Goal: Task Accomplishment & Management: Use online tool/utility

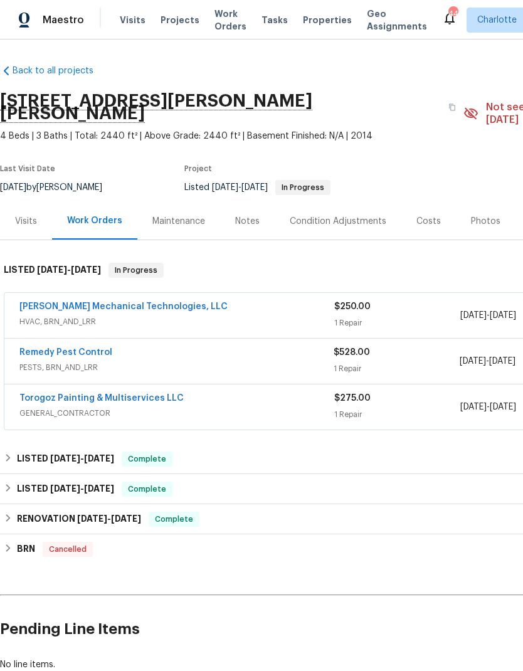
click at [177, 20] on span "Projects" at bounding box center [180, 20] width 39 height 13
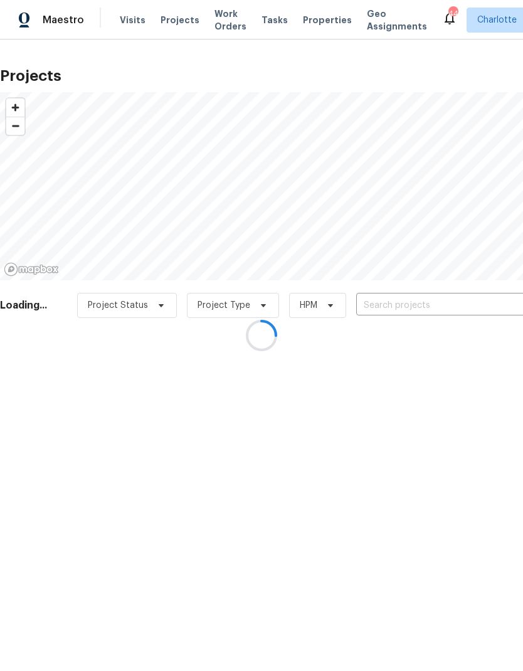
click at [453, 307] on div at bounding box center [261, 335] width 523 height 671
click at [455, 307] on div at bounding box center [261, 335] width 523 height 671
click at [453, 306] on div at bounding box center [261, 335] width 523 height 671
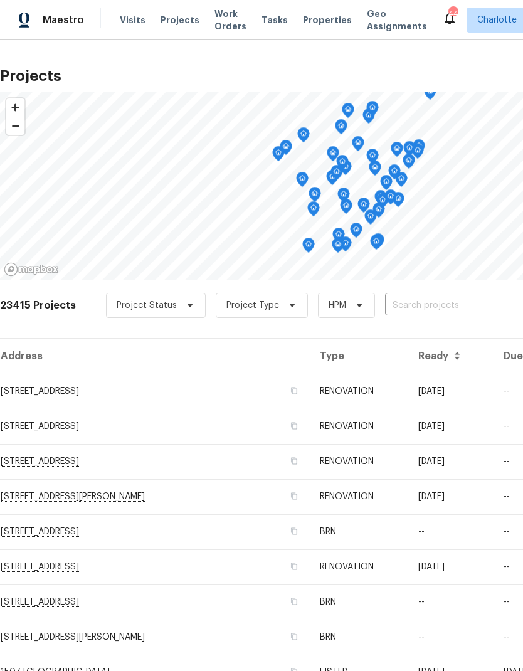
click at [449, 305] on input "text" at bounding box center [457, 305] width 144 height 19
type input "901 wat"
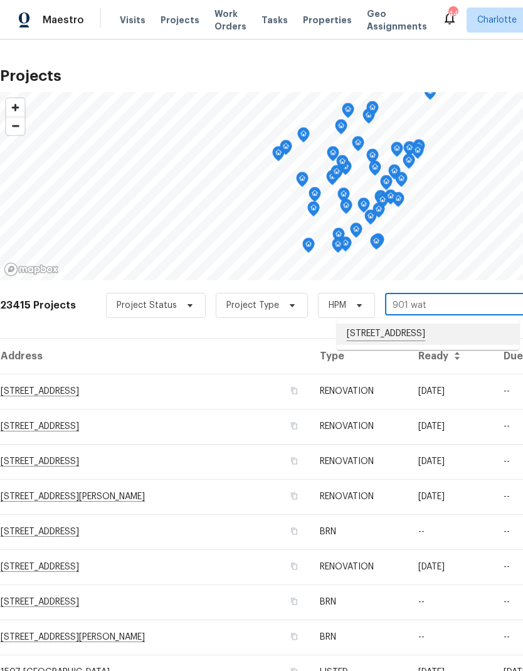
click at [436, 344] on li "[STREET_ADDRESS]" at bounding box center [428, 334] width 183 height 21
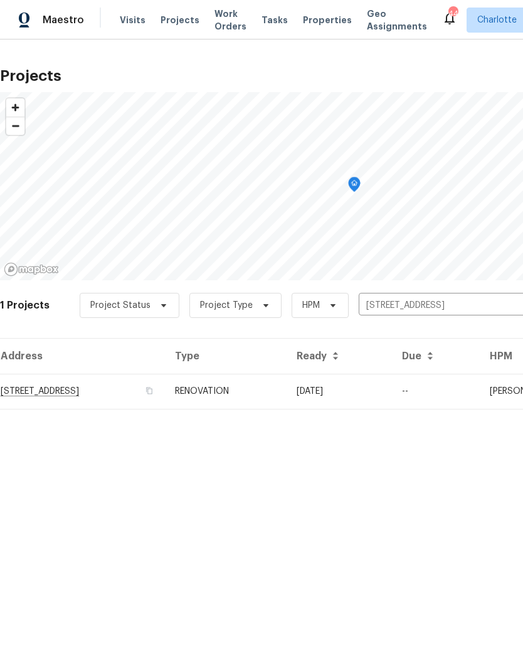
click at [40, 388] on td "[STREET_ADDRESS]" at bounding box center [82, 391] width 165 height 35
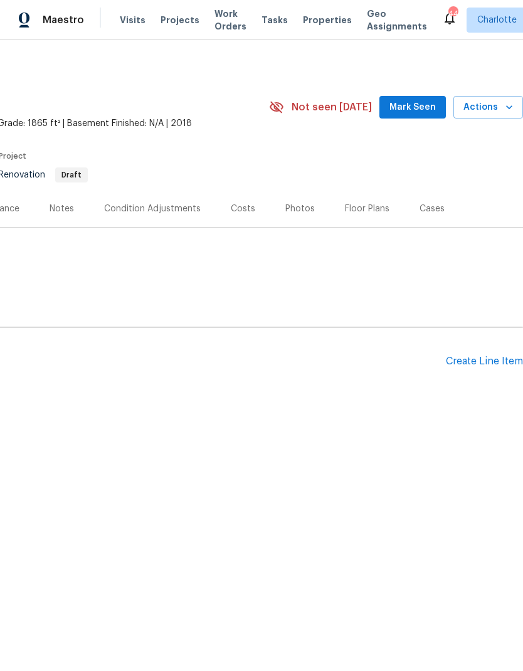
scroll to position [0, 186]
click at [492, 356] on div "Create Line Item" at bounding box center [484, 362] width 77 height 12
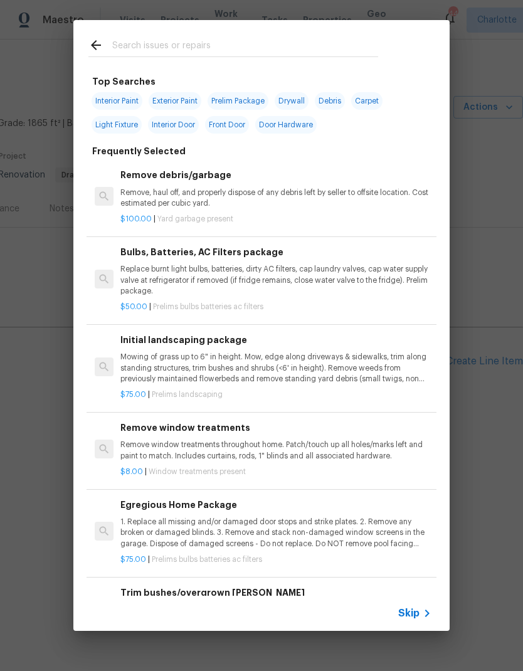
click at [216, 38] on input "text" at bounding box center [245, 47] width 266 height 19
type input "Clean"
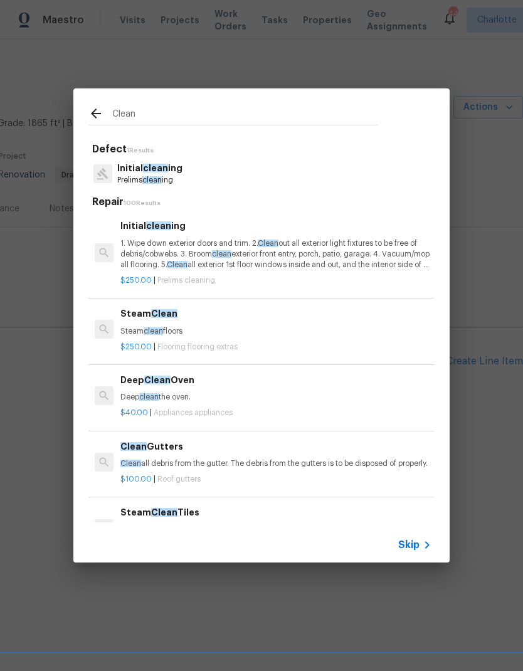
click at [157, 250] on p "1. Wipe down exterior doors and trim. 2. Clean out all exterior light fixtures …" at bounding box center [275, 254] width 311 height 32
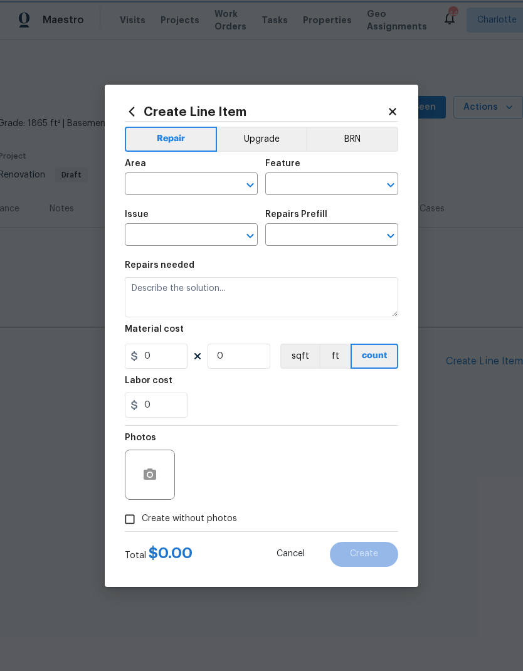
type input "Home Readiness Packages"
type input "Initial cleaning"
type textarea "1. Wipe down exterior doors and trim. 2. Clean out all exterior light fixtures …"
type input "1"
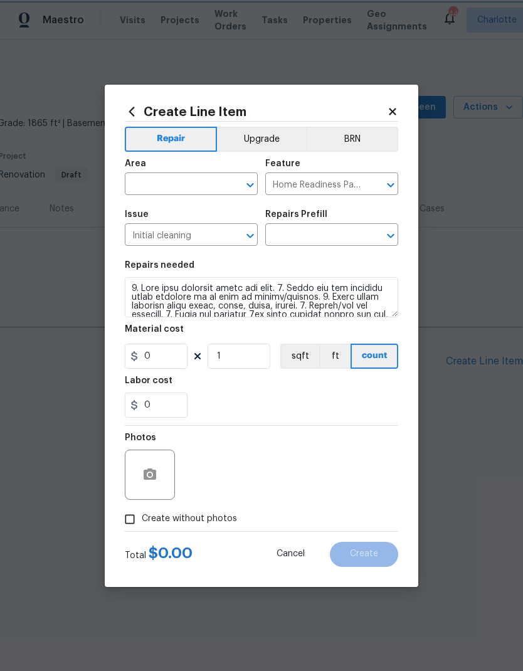
type input "Initial cleaning $250.00"
type input "250"
click at [149, 258] on section "Repairs needed Material cost 250 1 sqft ft count Labor cost 0" at bounding box center [262, 339] width 274 height 172
click at [147, 180] on input "text" at bounding box center [174, 185] width 98 height 19
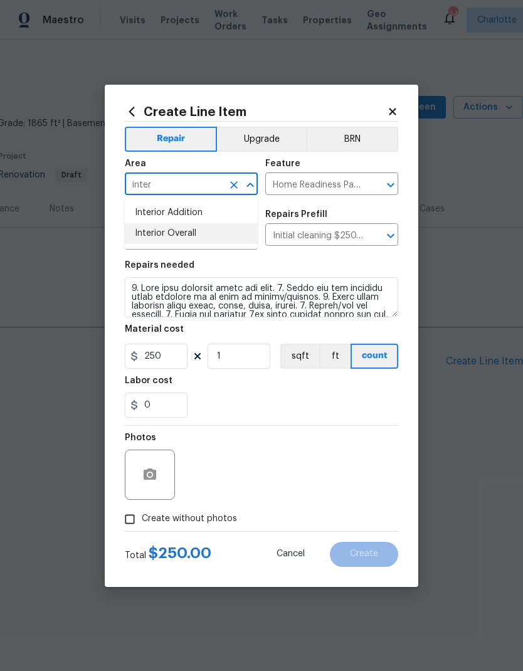
click at [148, 236] on li "Interior Overall" at bounding box center [191, 233] width 133 height 21
type input "Interior Overall"
click at [382, 268] on div "Repairs needed" at bounding box center [262, 269] width 274 height 16
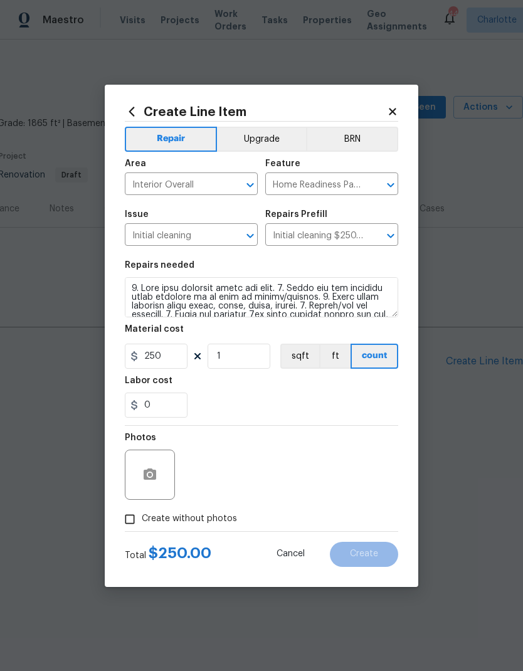
click at [119, 526] on input "Create without photos" at bounding box center [130, 520] width 24 height 24
checkbox input "true"
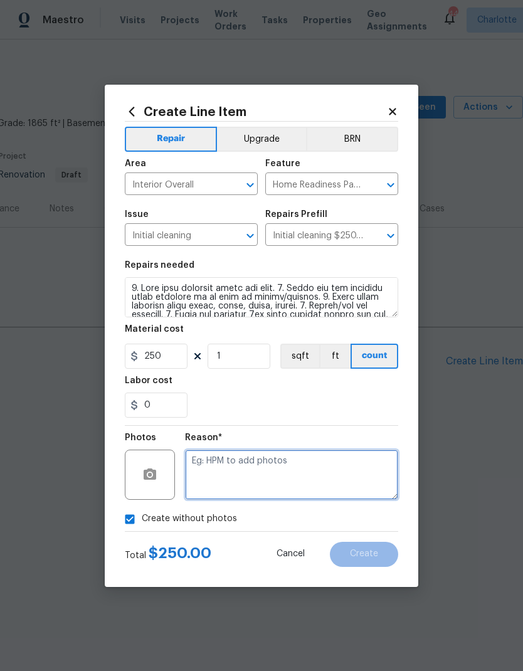
click at [325, 469] on textarea at bounding box center [291, 475] width 213 height 50
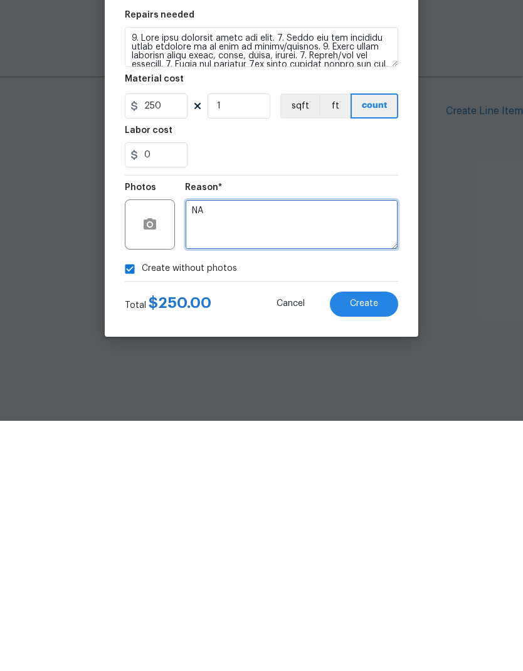
type textarea "NA"
click at [376, 542] on button "Create" at bounding box center [364, 554] width 68 height 25
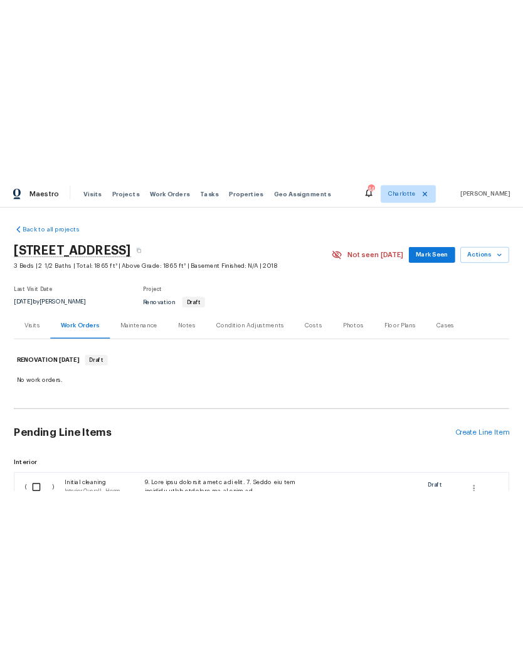
scroll to position [0, 0]
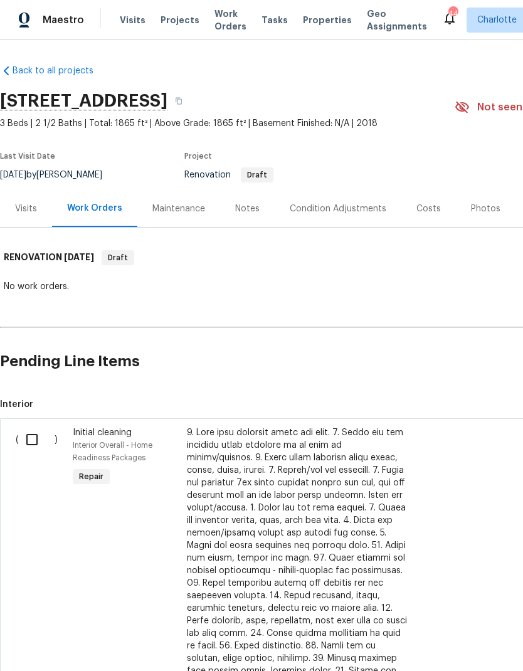
click at [36, 439] on input "checkbox" at bounding box center [37, 440] width 36 height 26
checkbox input "true"
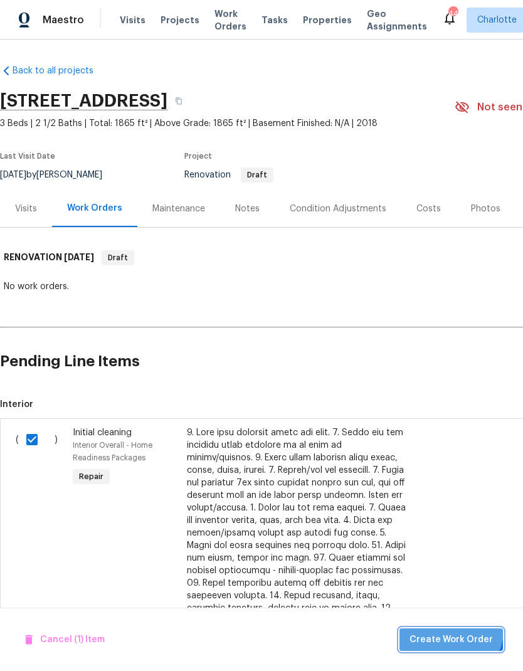
click at [455, 630] on button "Create Work Order" at bounding box center [452, 640] width 104 height 23
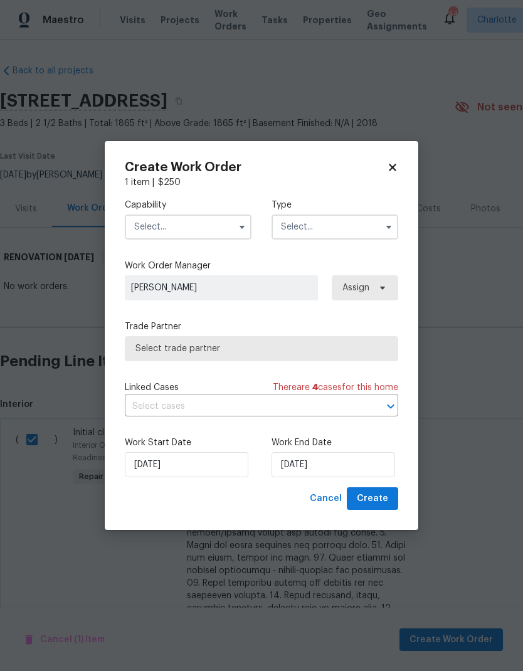
click at [220, 223] on input "text" at bounding box center [188, 227] width 127 height 25
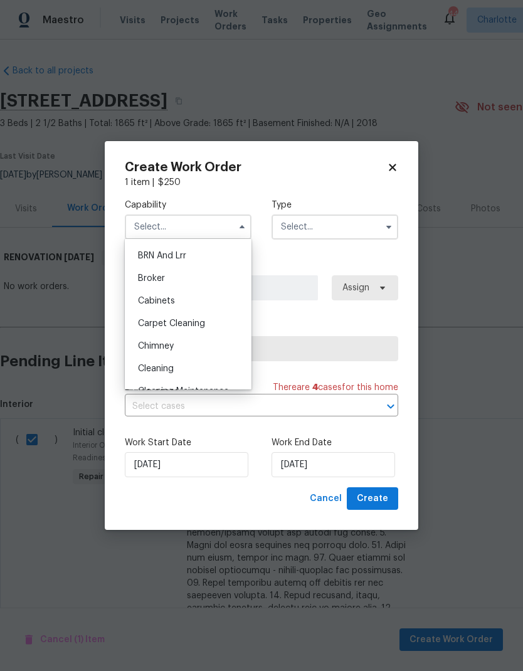
scroll to position [68, 0]
click at [189, 366] on div "Cleaning" at bounding box center [188, 366] width 120 height 23
type input "Cleaning"
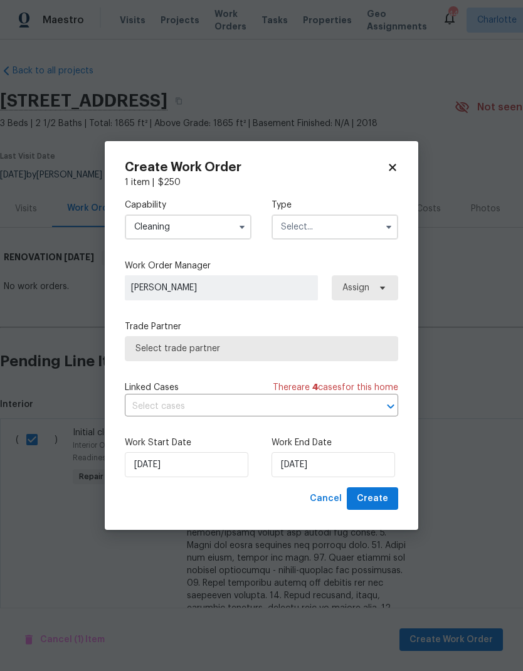
click at [361, 227] on input "text" at bounding box center [335, 227] width 127 height 25
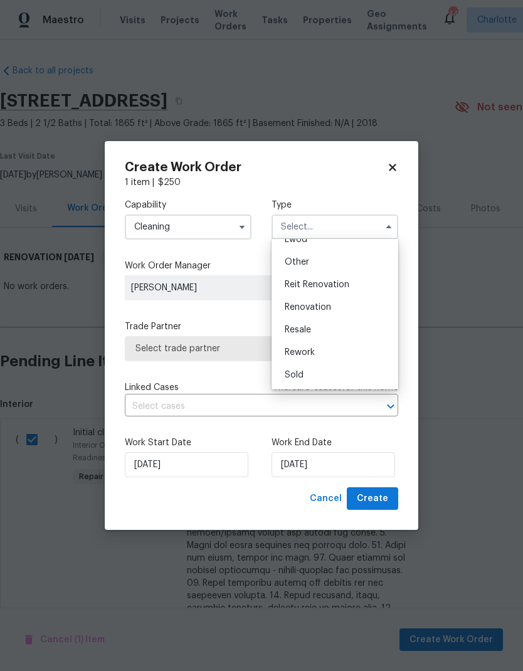
scroll to position [149, 0]
click at [327, 301] on div "Renovation" at bounding box center [335, 307] width 120 height 23
type input "Renovation"
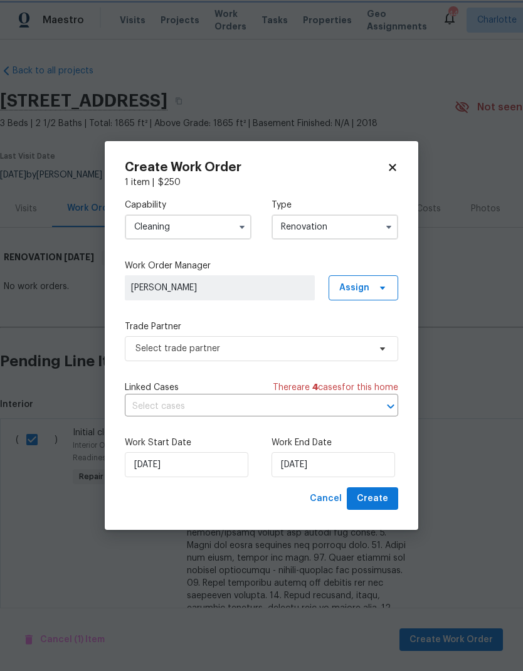
scroll to position [0, 0]
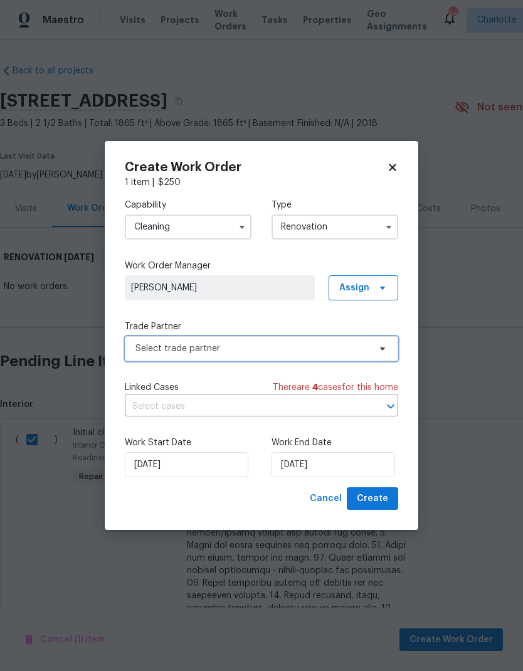
click at [380, 348] on icon at bounding box center [383, 349] width 10 height 10
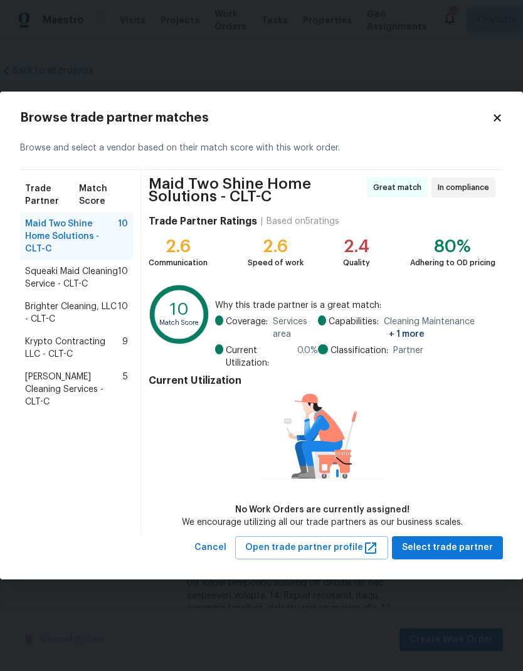
click at [98, 342] on span "Krypto Contracting LLC - CLT-C" at bounding box center [73, 348] width 97 height 25
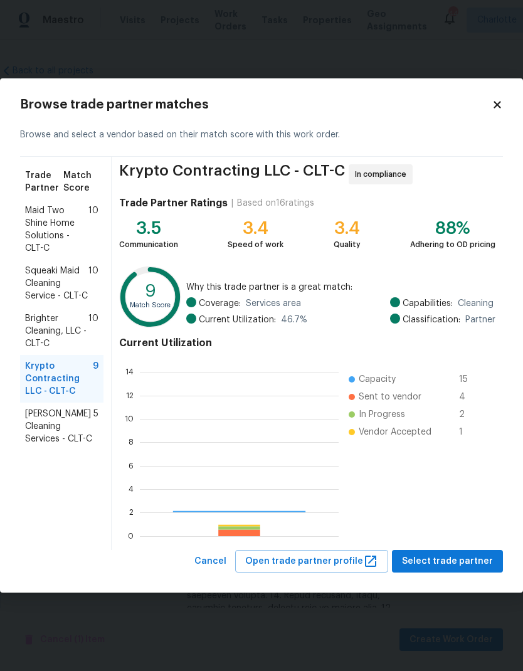
scroll to position [176, 199]
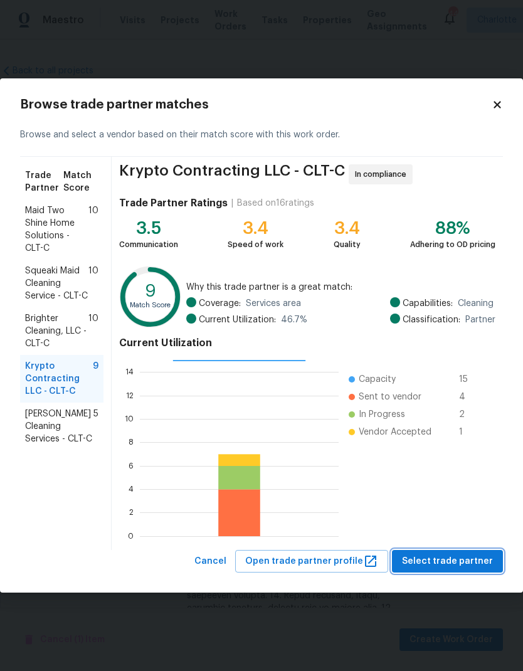
click at [454, 559] on span "Select trade partner" at bounding box center [447, 562] width 91 height 16
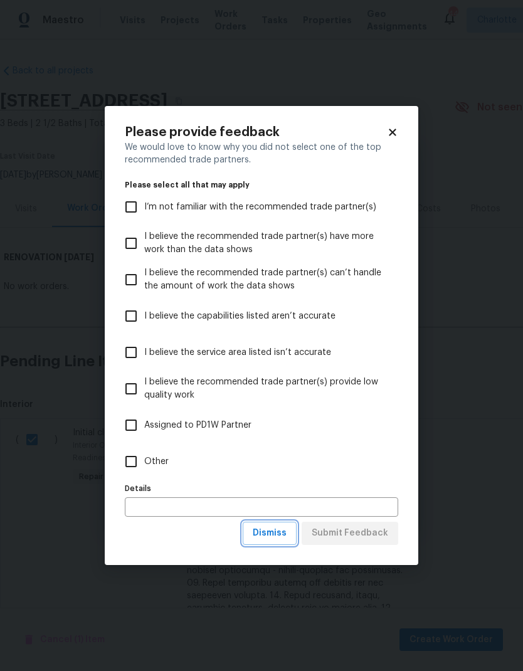
click at [287, 539] on span "Dismiss" at bounding box center [270, 534] width 34 height 16
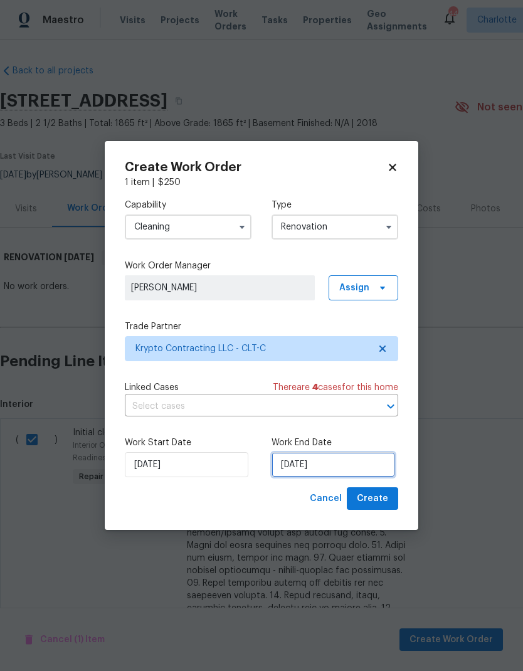
click at [355, 469] on input "[DATE]" at bounding box center [334, 464] width 124 height 25
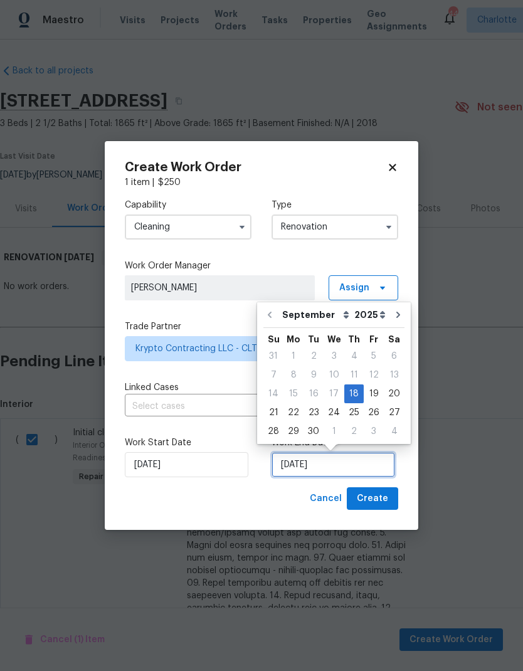
scroll to position [5, 0]
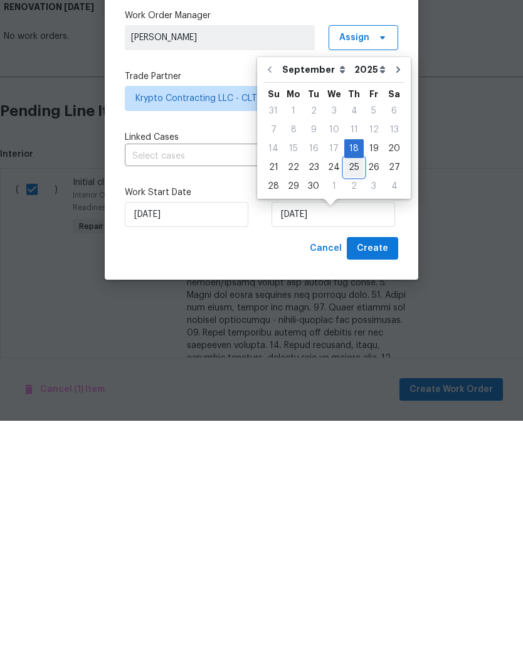
click at [351, 409] on div "25" at bounding box center [353, 418] width 19 height 18
type input "[DATE]"
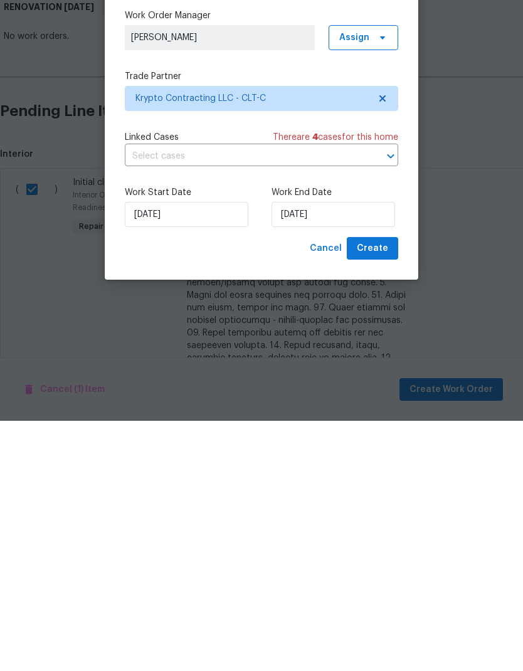
scroll to position [50, 0]
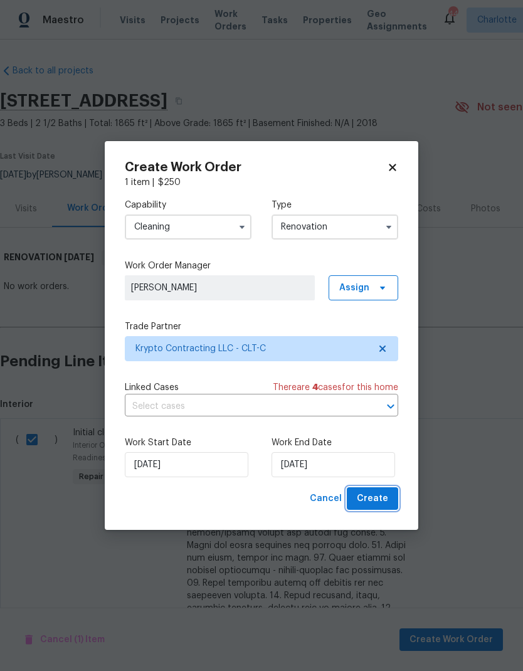
click at [391, 502] on button "Create" at bounding box center [372, 498] width 51 height 23
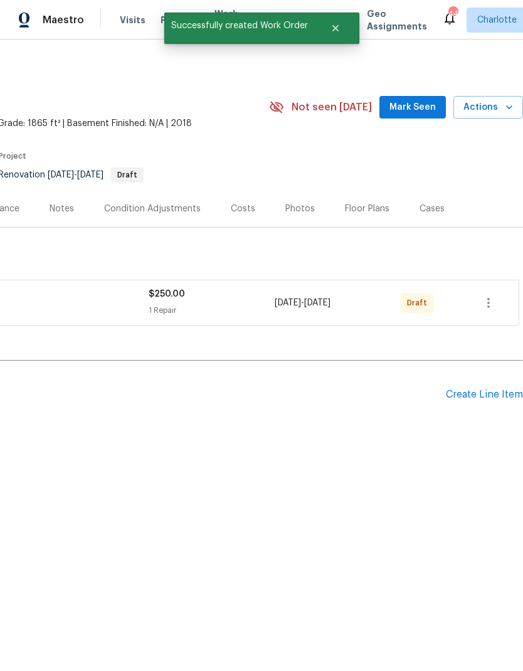
scroll to position [0, 186]
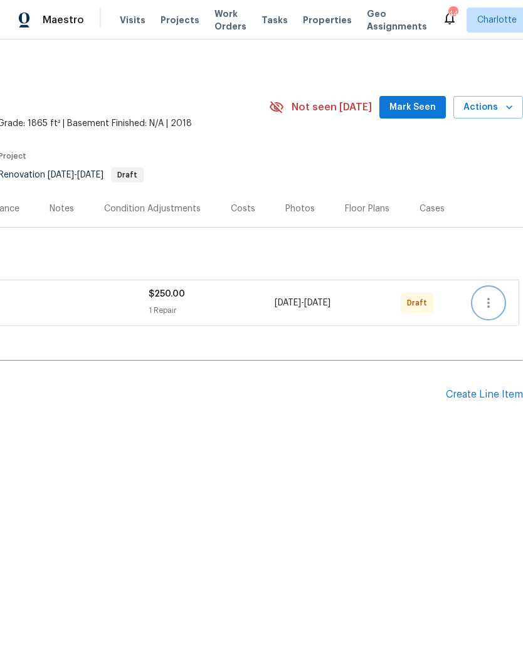
click at [495, 302] on icon "button" at bounding box center [488, 302] width 15 height 15
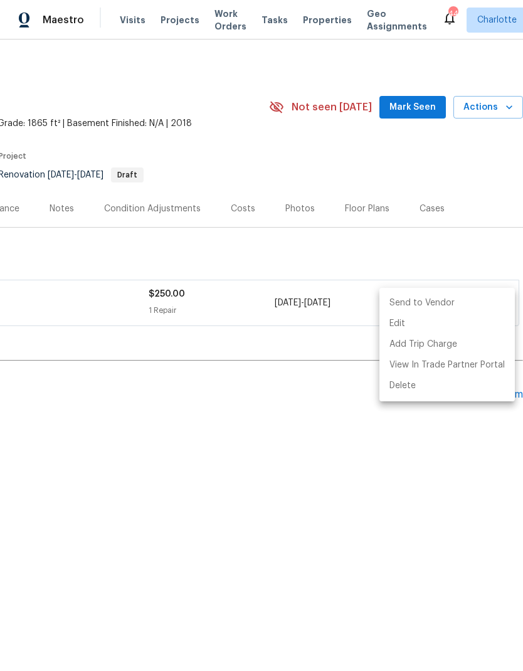
click at [437, 303] on li "Send to Vendor" at bounding box center [448, 303] width 136 height 21
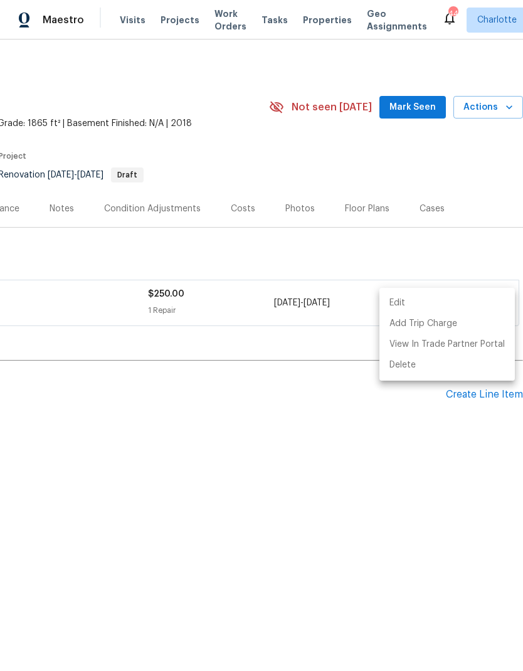
click at [383, 432] on div at bounding box center [261, 335] width 523 height 671
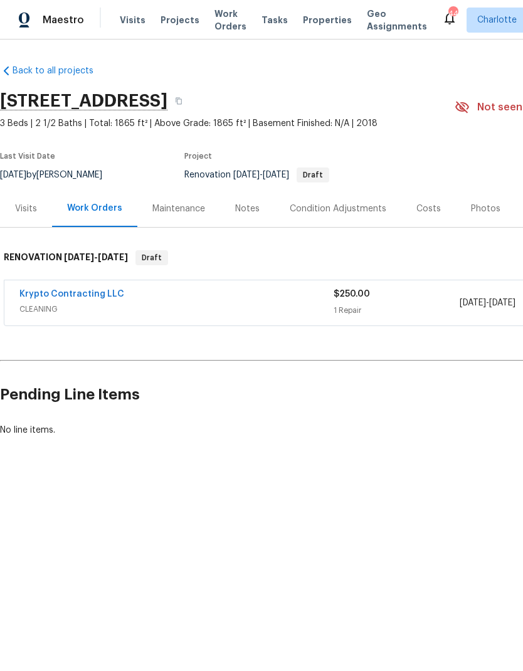
scroll to position [0, 0]
